Goal: Obtain resource: Obtain resource

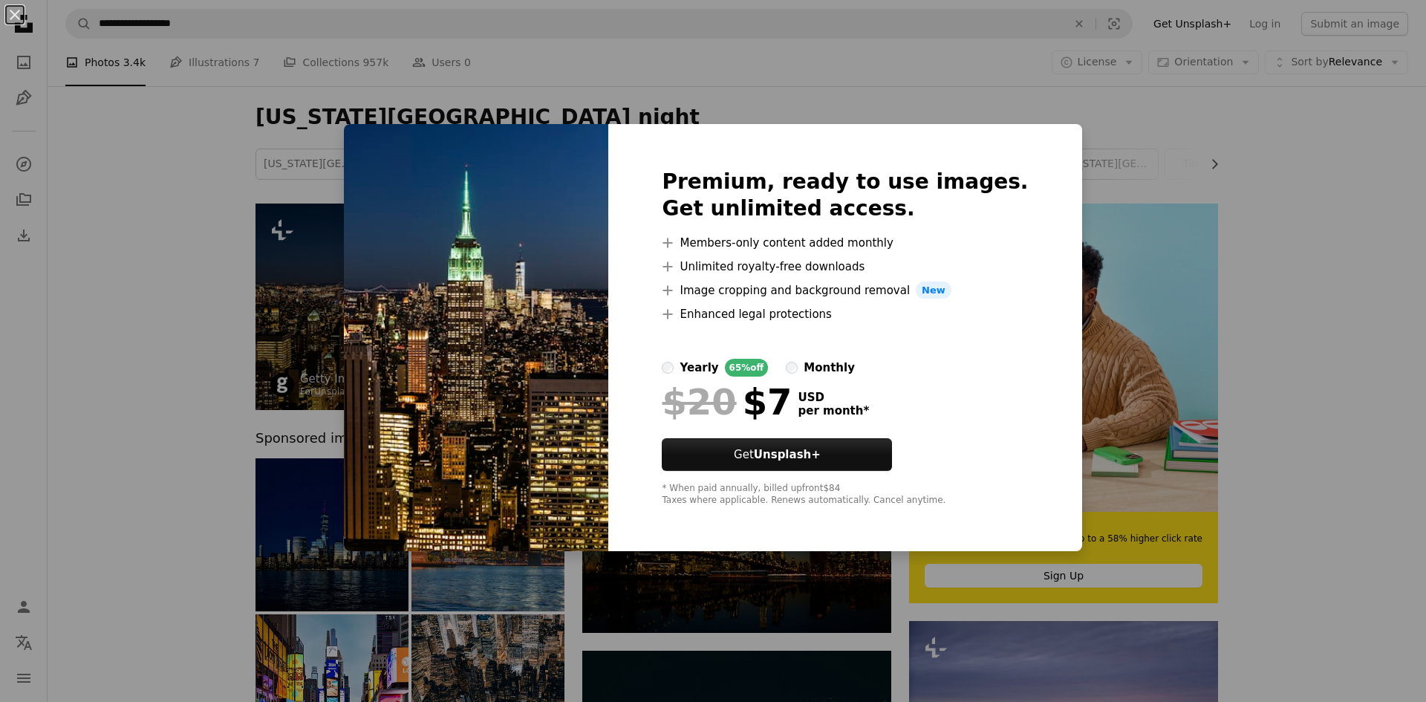
click at [271, 296] on div "An X shape Premium, ready to use images. Get unlimited access. A plus sign Memb…" at bounding box center [713, 351] width 1426 height 702
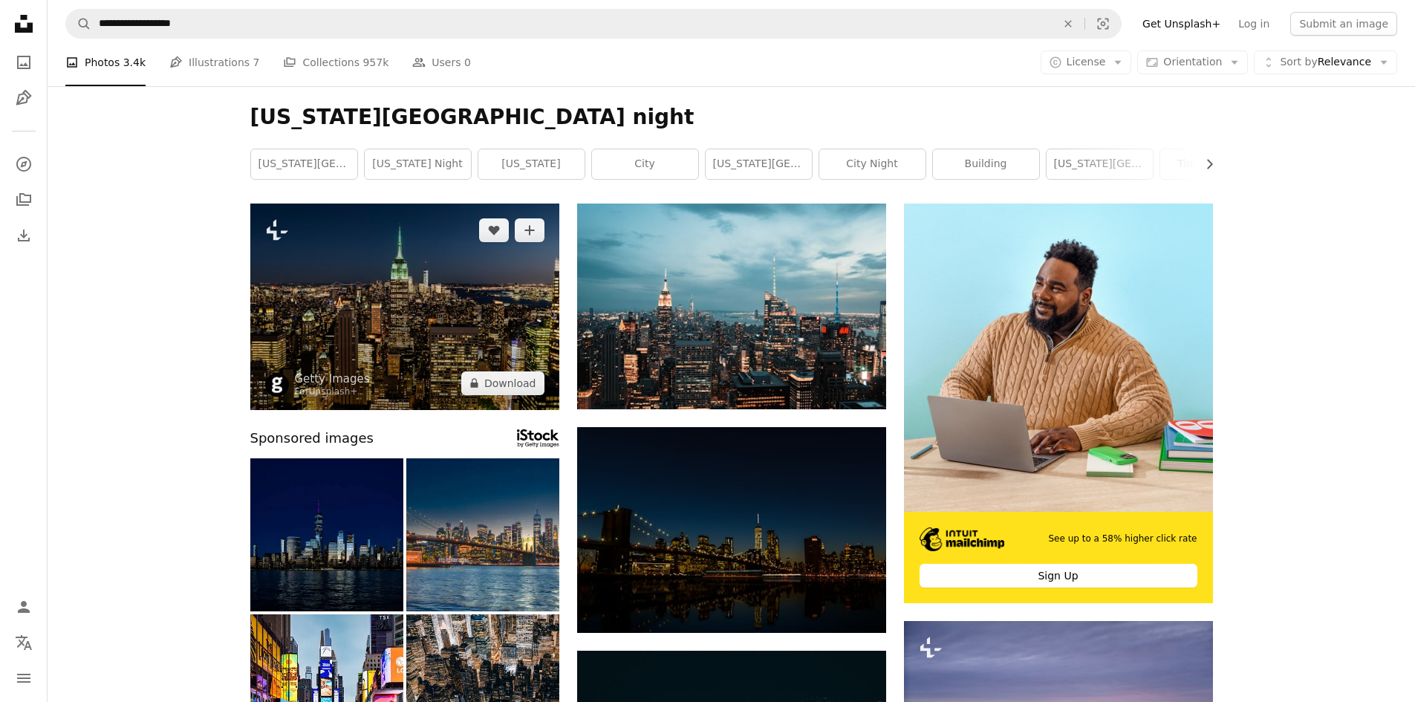
click at [501, 268] on img at bounding box center [404, 306] width 309 height 206
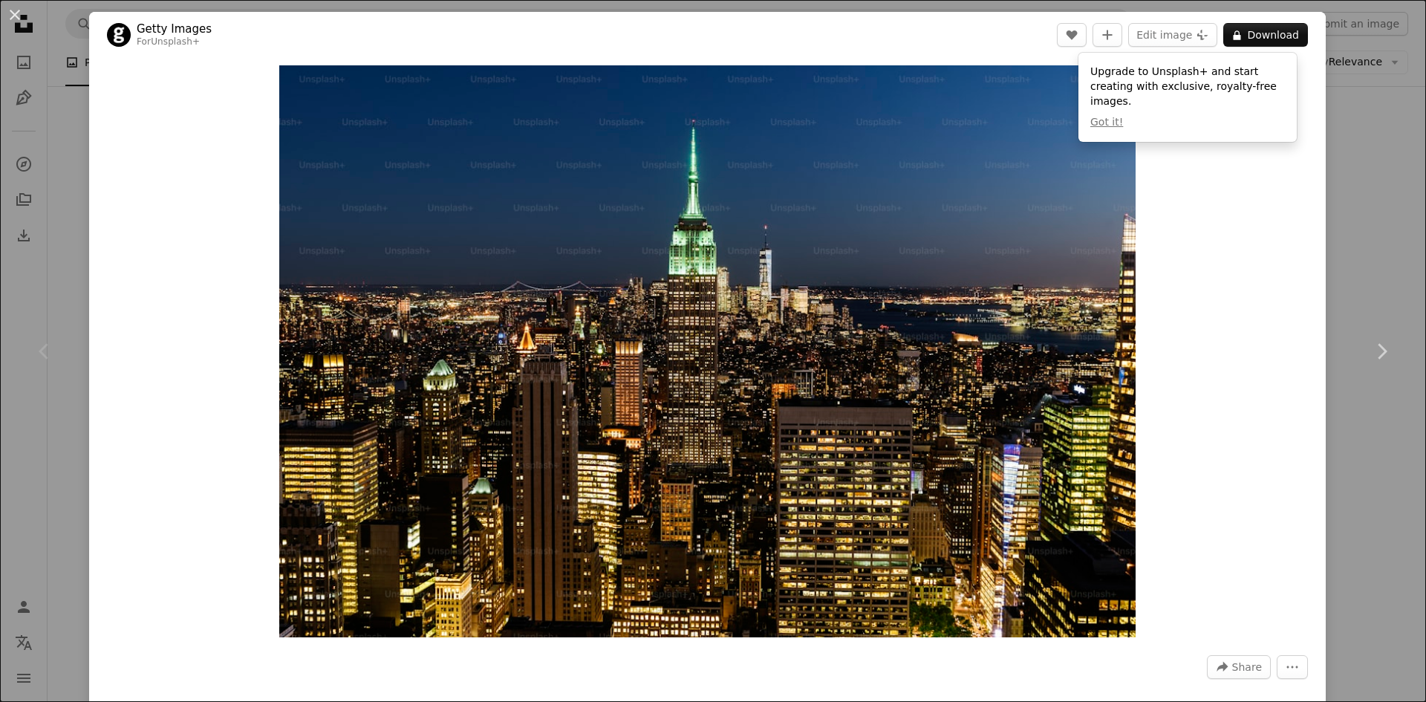
click at [1393, 243] on div "An X shape Chevron left Chevron right Getty Images For Unsplash+ A heart A plus…" at bounding box center [713, 351] width 1426 height 702
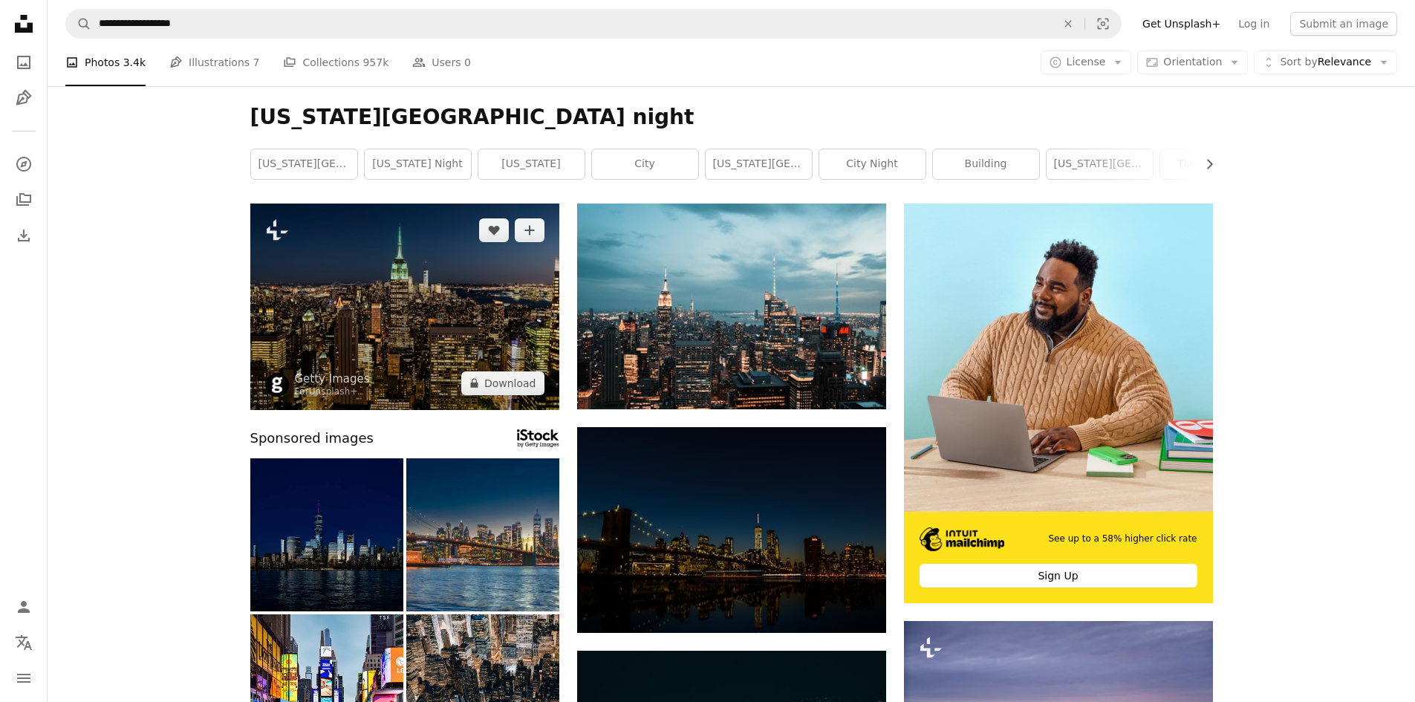
click at [289, 239] on img at bounding box center [404, 306] width 309 height 206
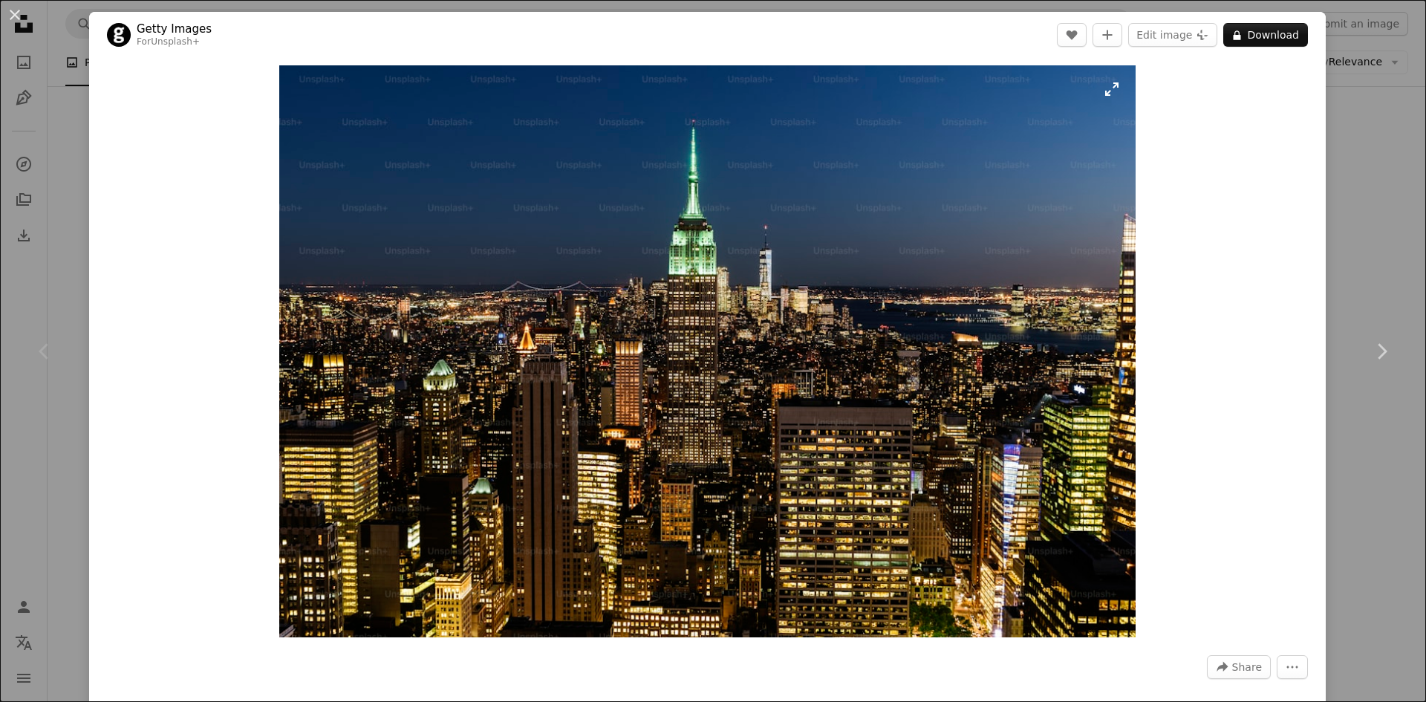
click at [1107, 99] on img "Zoom in on this image" at bounding box center [707, 351] width 856 height 572
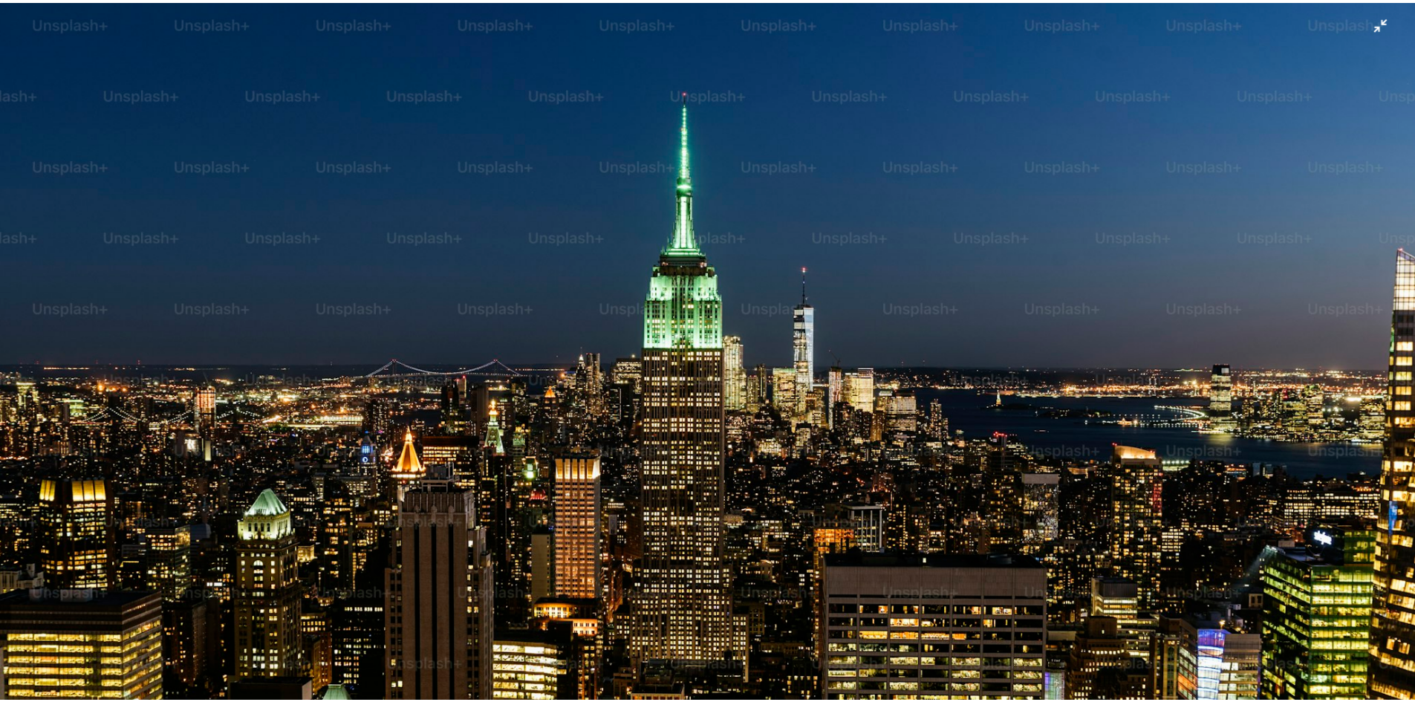
scroll to position [118, 0]
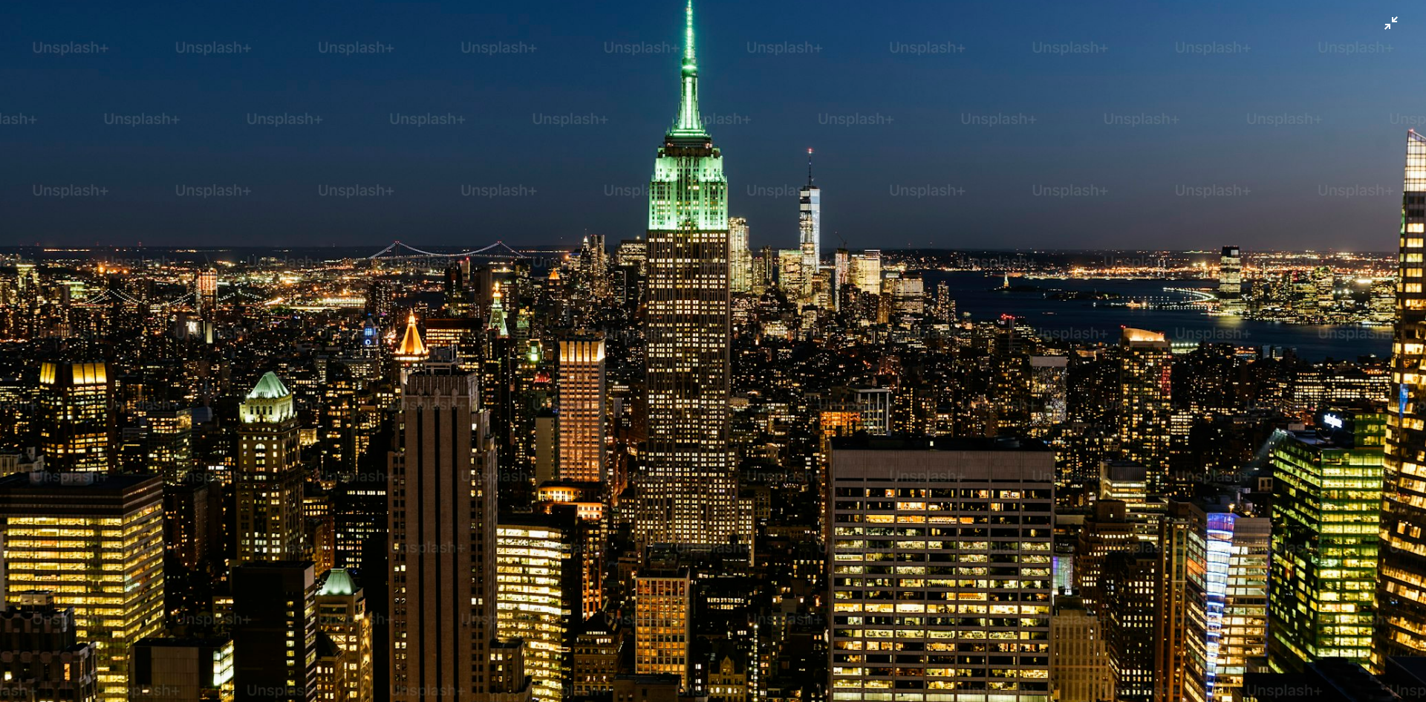
click at [1384, 21] on img "Zoom out on this image" at bounding box center [712, 357] width 1427 height 953
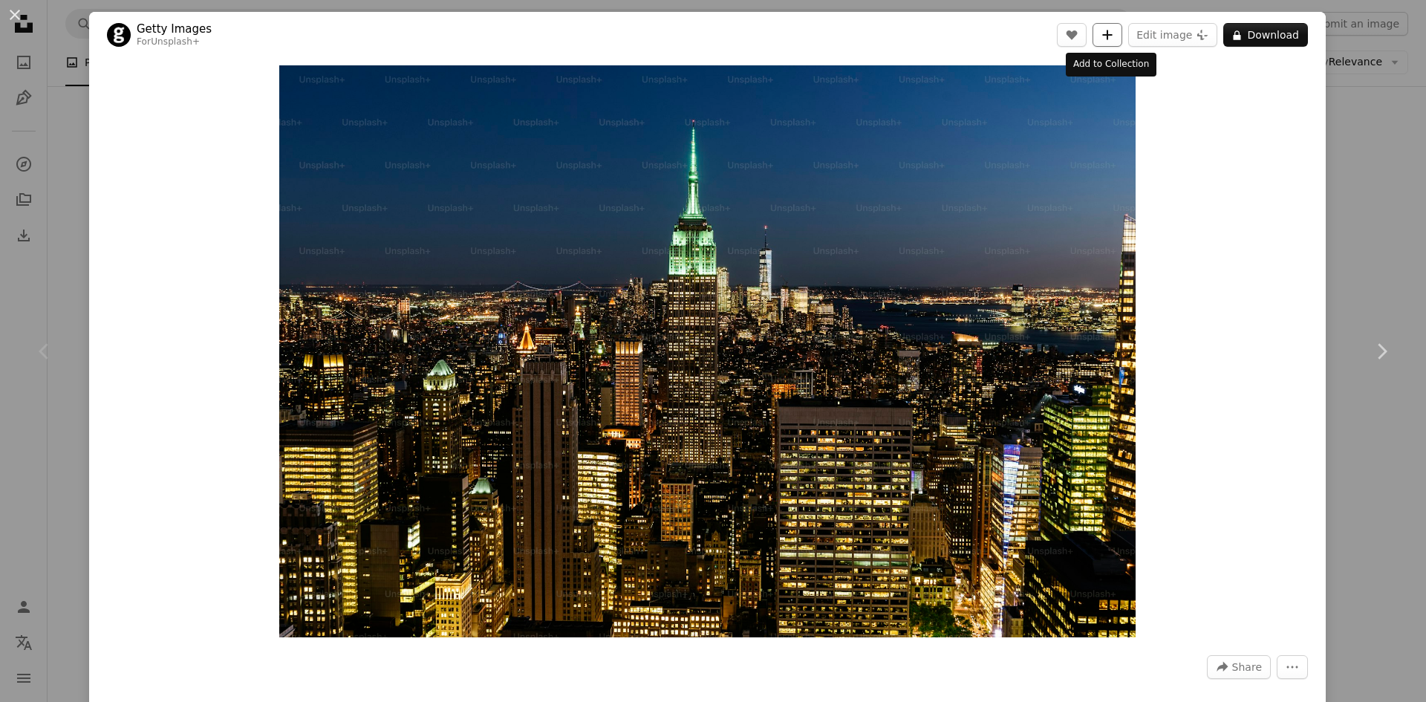
click at [1108, 30] on icon "A plus sign" at bounding box center [1107, 35] width 12 height 12
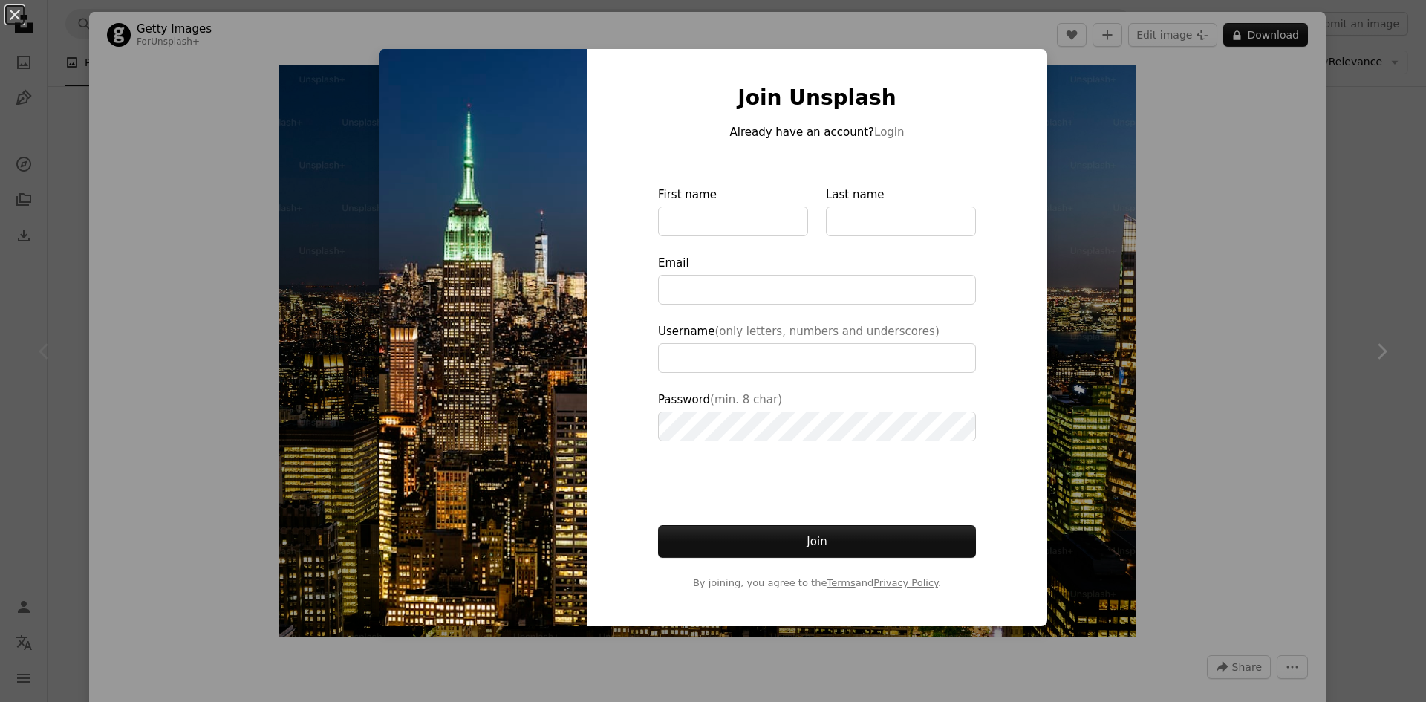
type input "**********"
click at [1153, 575] on div "An X shape Join Unsplash Already have an account? Login First name Last name Em…" at bounding box center [713, 351] width 1426 height 702
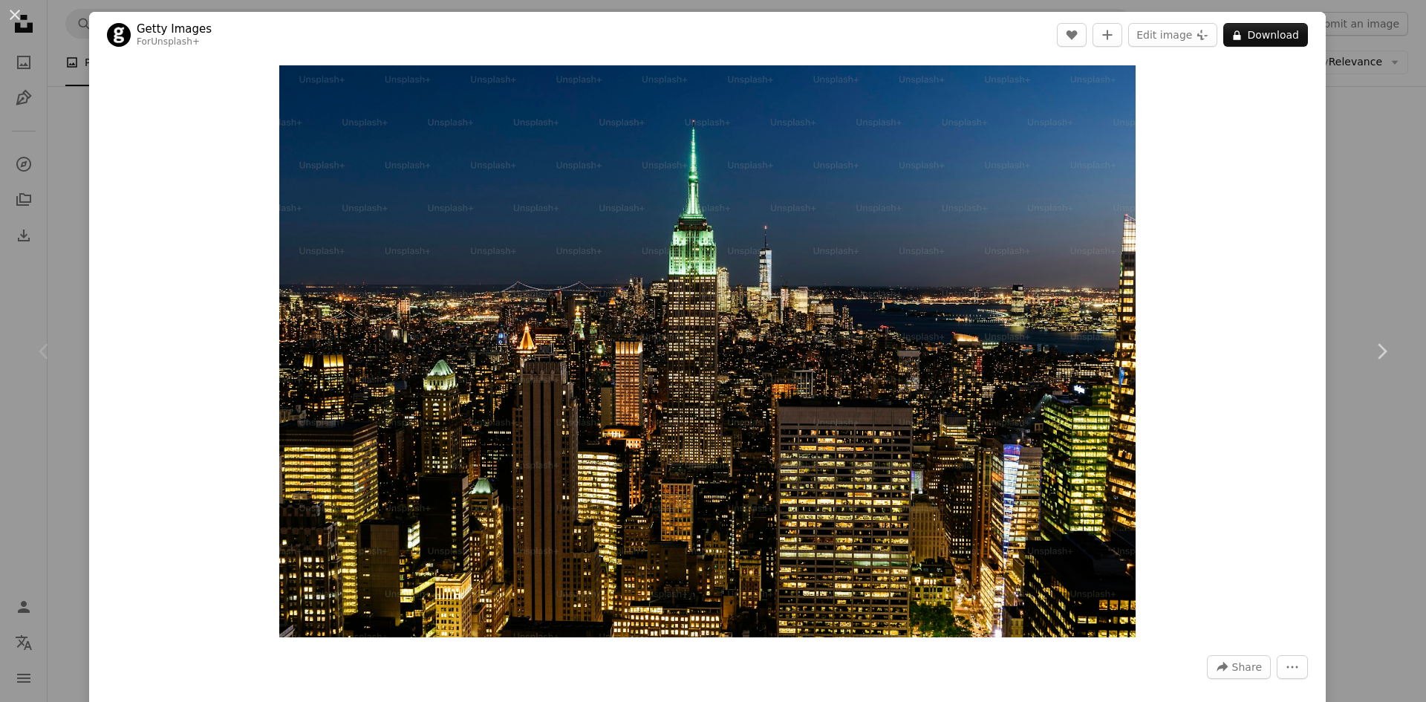
click at [1372, 130] on div "An X shape Chevron left Chevron right Getty Images For Unsplash+ A heart A plus…" at bounding box center [713, 351] width 1426 height 702
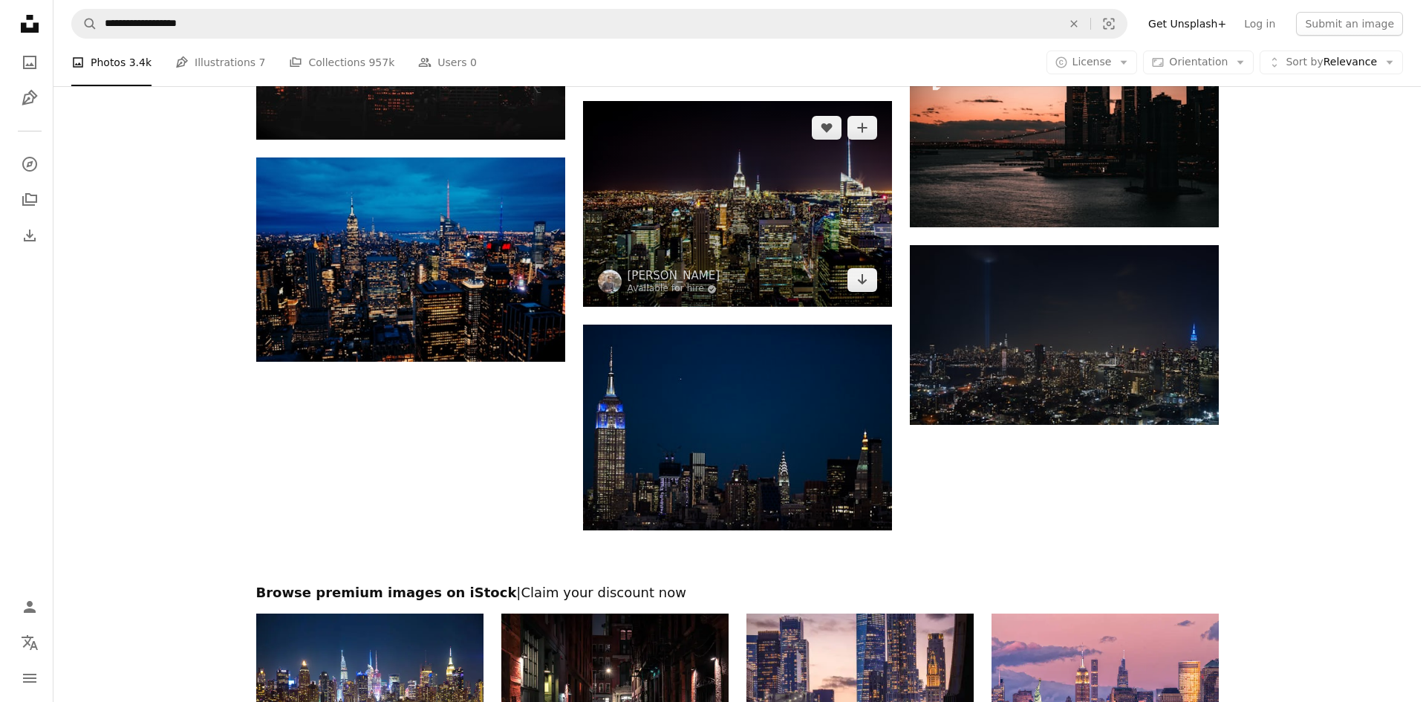
scroll to position [1708, 0]
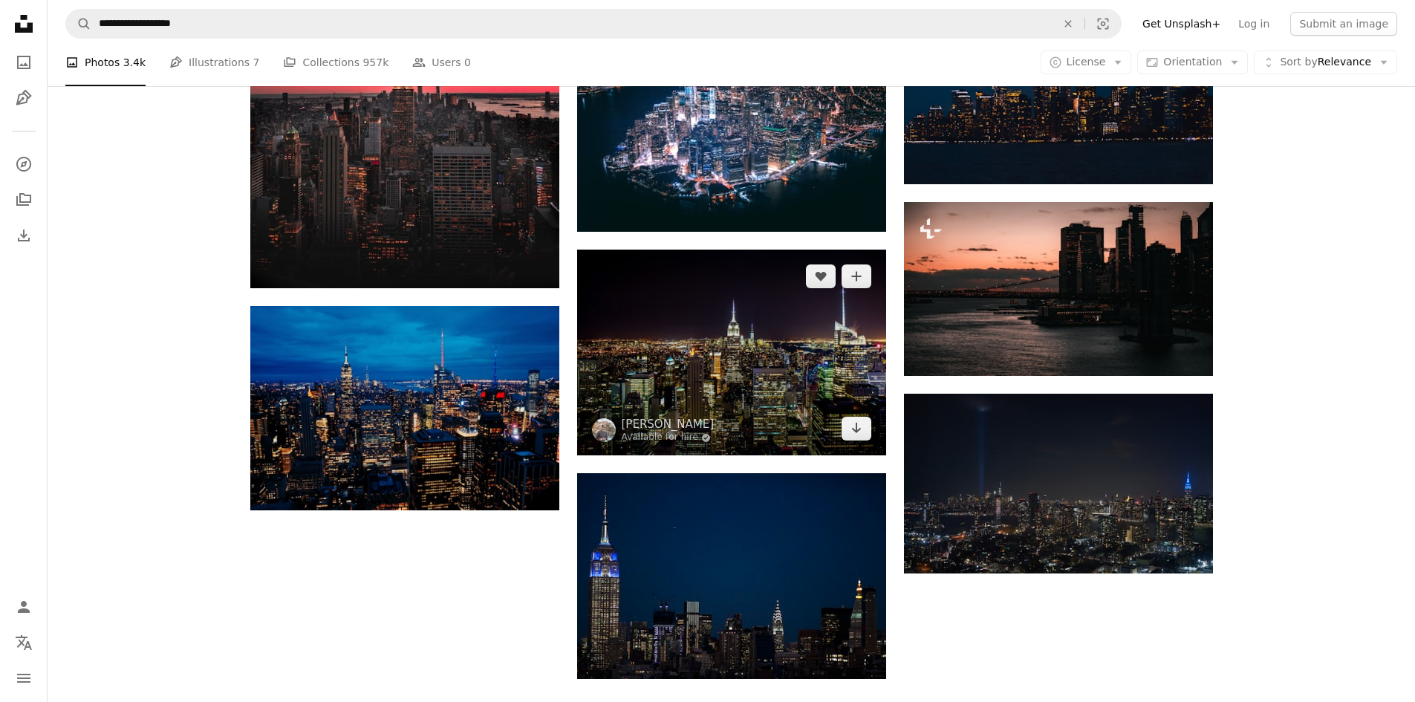
click at [783, 382] on img at bounding box center [731, 353] width 309 height 206
